Goal: Task Accomplishment & Management: Use online tool/utility

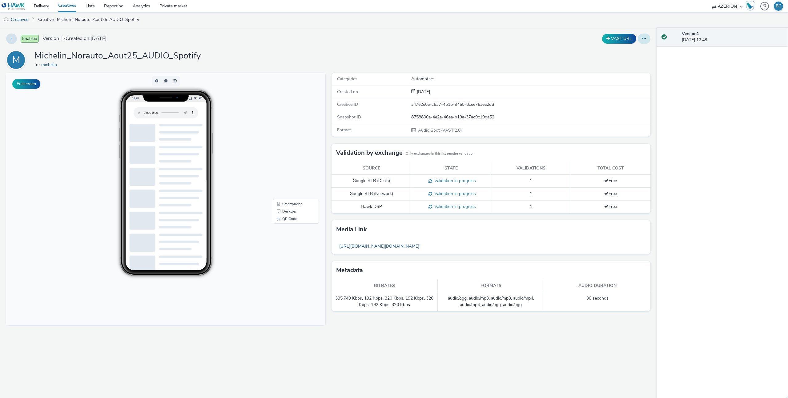
click at [640, 37] on button at bounding box center [644, 39] width 13 height 10
click at [438, 52] on div "M Michelin_Norauto_Aout25_AUDIO_Spotify for michelin" at bounding box center [328, 60] width 644 height 20
click at [396, 247] on link "[URL][DOMAIN_NAME][DOMAIN_NAME]" at bounding box center [379, 246] width 86 height 12
click at [645, 36] on icon at bounding box center [643, 38] width 3 height 4
click at [95, 107] on div "18:28" at bounding box center [166, 183] width 168 height 186
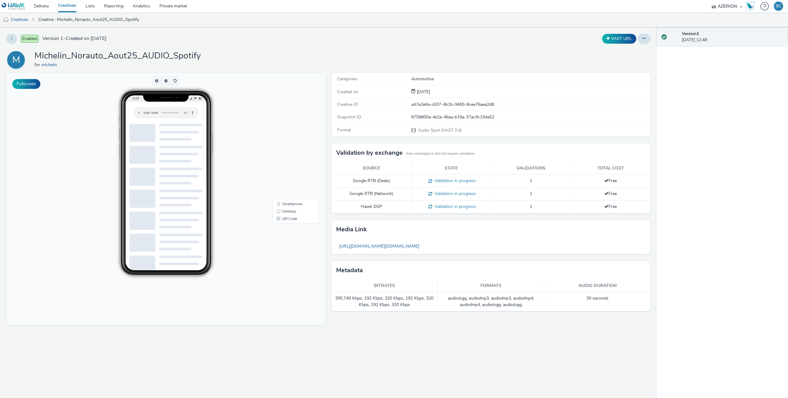
click at [367, 333] on div "Categories Automotive Created on [DATE] Creative ID a47e2e6a-c637-4b1b-9465-8ce…" at bounding box center [489, 235] width 322 height 325
click at [438, 181] on span "Validation in progress" at bounding box center [454, 181] width 44 height 6
drag, startPoint x: 442, startPoint y: 303, endPoint x: 393, endPoint y: 301, distance: 49.0
click at [441, 303] on td "audio/ogg, audio/mp3, audio/mp3, audio/mp4, audio/mp4, audio/ogg, audio/ogg" at bounding box center [491, 301] width 106 height 19
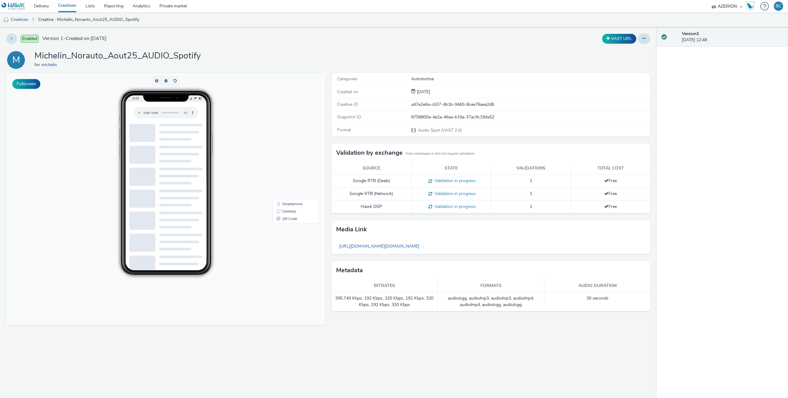
click at [383, 299] on td "395.749 Kbps, 192 Kbps, 320 Kbps, 192 Kbps, 320 Kbps, 192 Kbps, 320 Kbps" at bounding box center [384, 301] width 106 height 19
click at [640, 38] on button at bounding box center [644, 39] width 13 height 10
click at [618, 35] on button "VAST URL" at bounding box center [619, 39] width 34 height 10
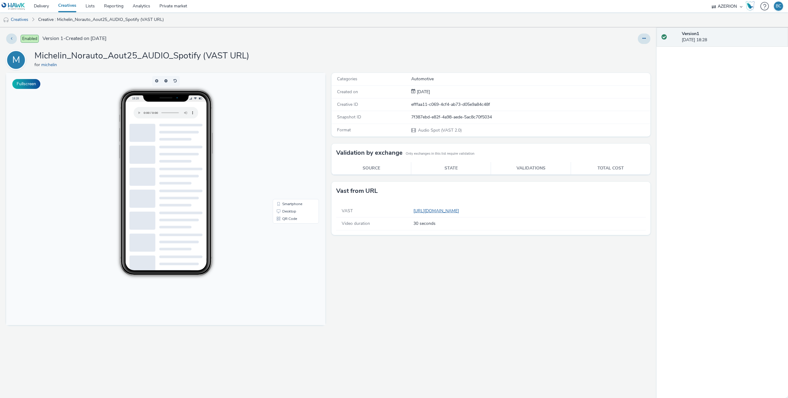
click at [451, 212] on link "[URL][DOMAIN_NAME]" at bounding box center [437, 211] width 48 height 6
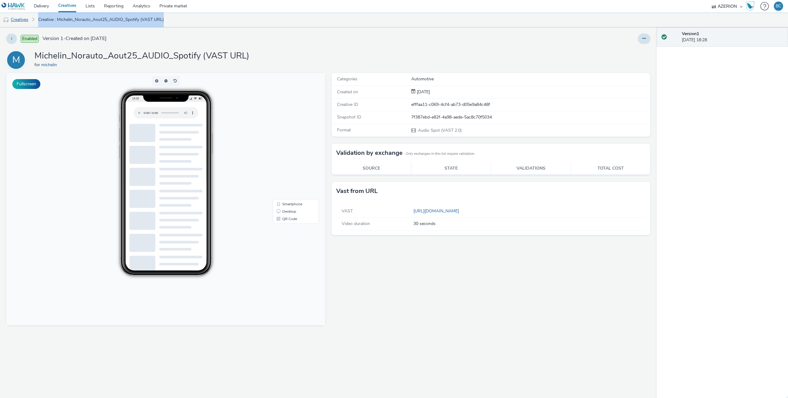
click at [19, 21] on link "Creatives" at bounding box center [15, 19] width 31 height 15
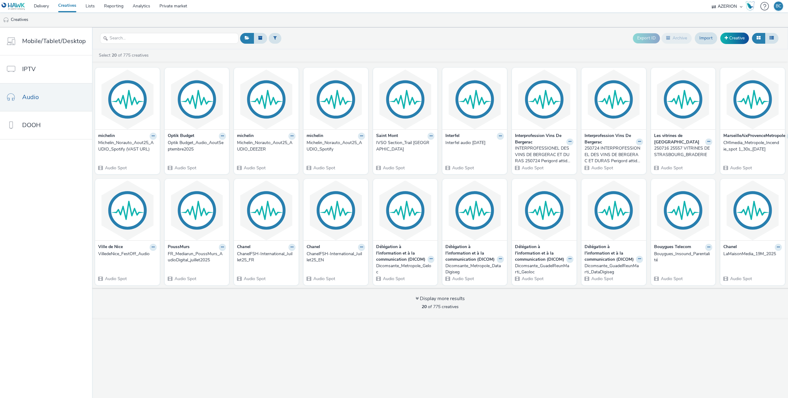
click at [115, 142] on div "Michelin_Norauto_Aout25_AUDIO_Spotify (VAST URL)" at bounding box center [126, 146] width 56 height 13
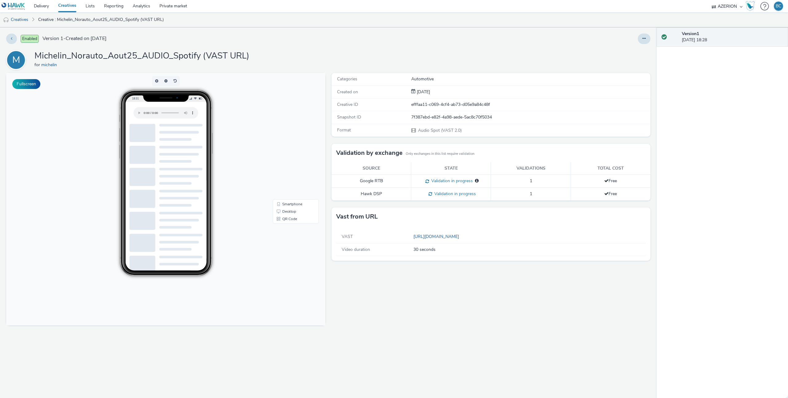
click at [188, 146] on div at bounding box center [180, 147] width 43 height 2
